Goal: Information Seeking & Learning: Understand process/instructions

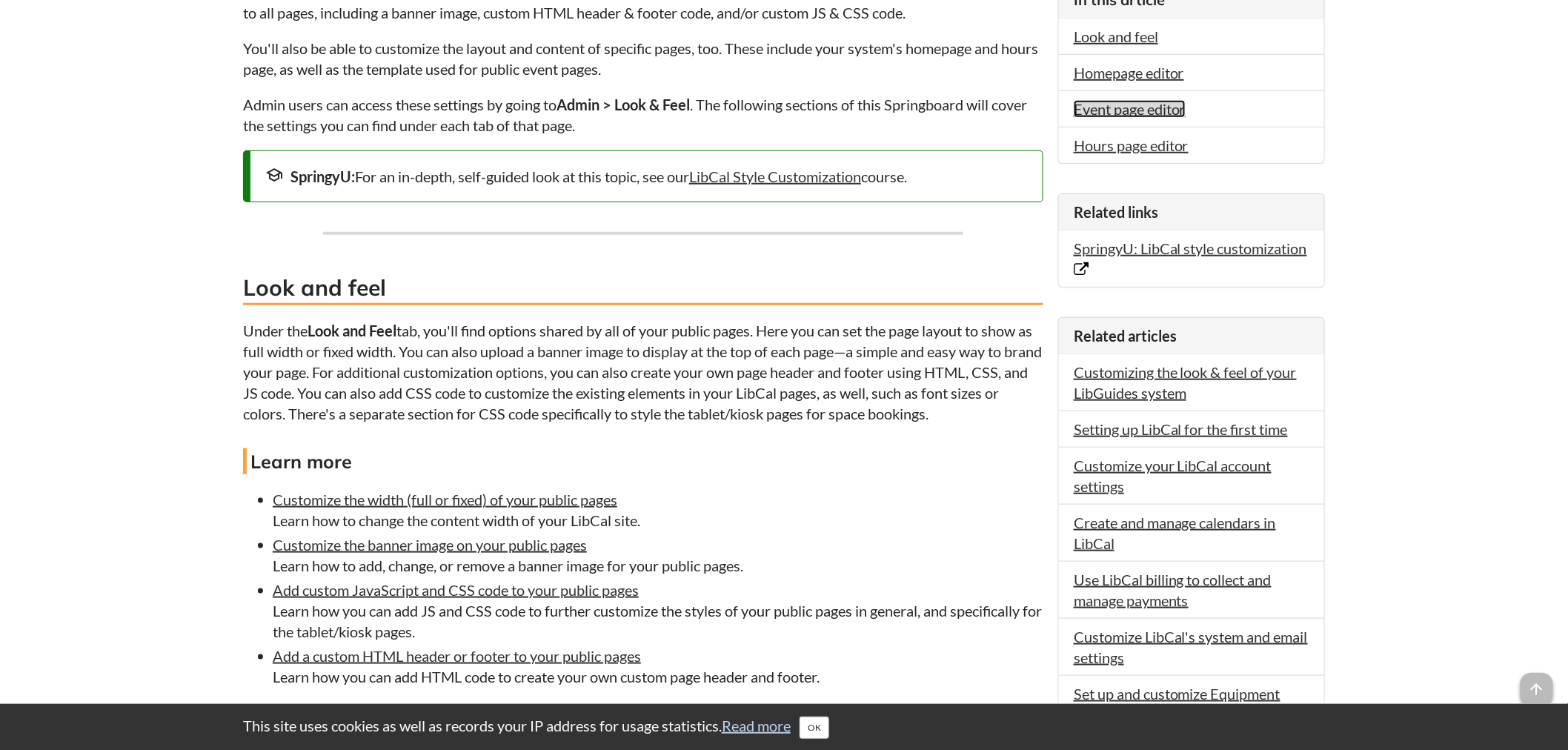
click at [1114, 105] on link "Event page editor" at bounding box center [1130, 109] width 112 height 18
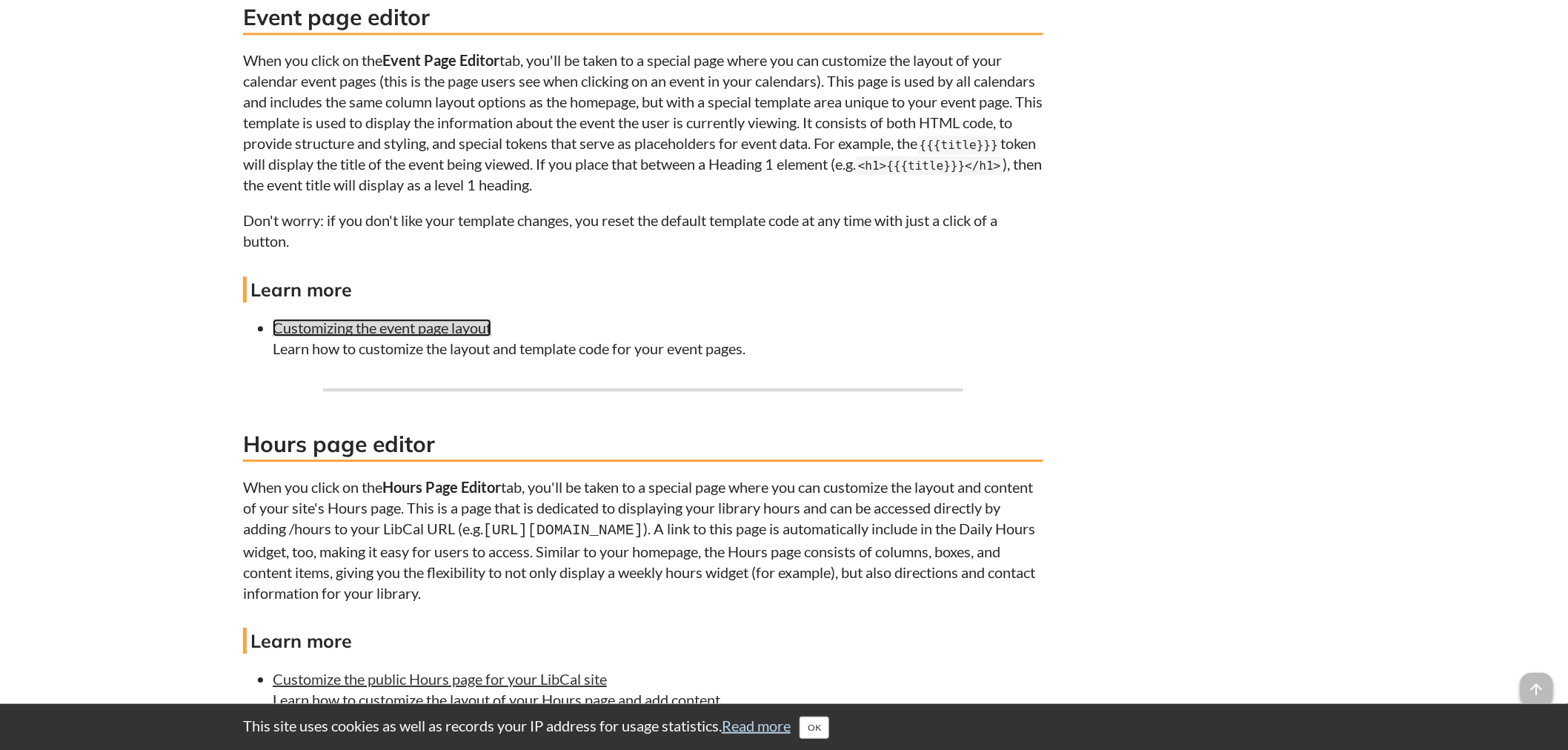
click at [467, 327] on link "Customizing the event page layout" at bounding box center [382, 327] width 219 height 18
